Goal: Task Accomplishment & Management: Use online tool/utility

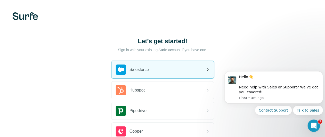
click at [111, 64] on div "Salesforce" at bounding box center [162, 69] width 102 height 17
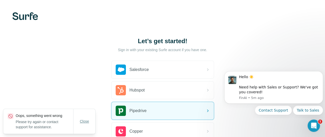
click at [85, 123] on span "Close" at bounding box center [84, 121] width 9 height 5
